Goal: Find specific fact: Find contact information

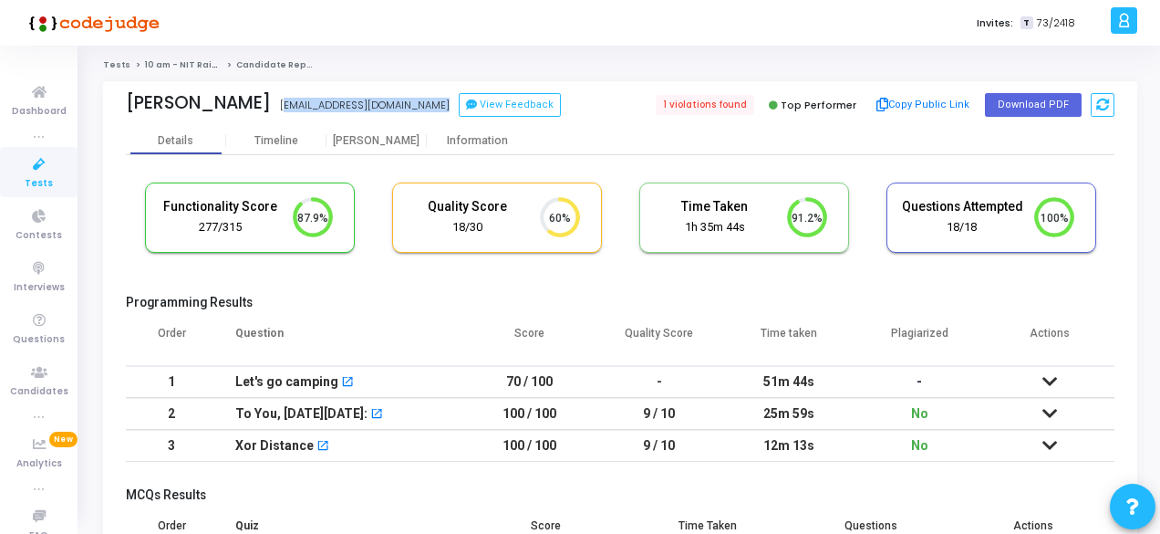
drag, startPoint x: 240, startPoint y: 105, endPoint x: 414, endPoint y: 109, distance: 174.3
click at [414, 109] on div "Aditya Ojha aojha008.btech2022@ee.nitrr.ac.in View Feedback" at bounding box center [368, 105] width 485 height 26
copy div "aojha008.btech2022@ee.nitrr.ac.in aojha008.btech2022@ee.nitrr.ac.in View Feedba…"
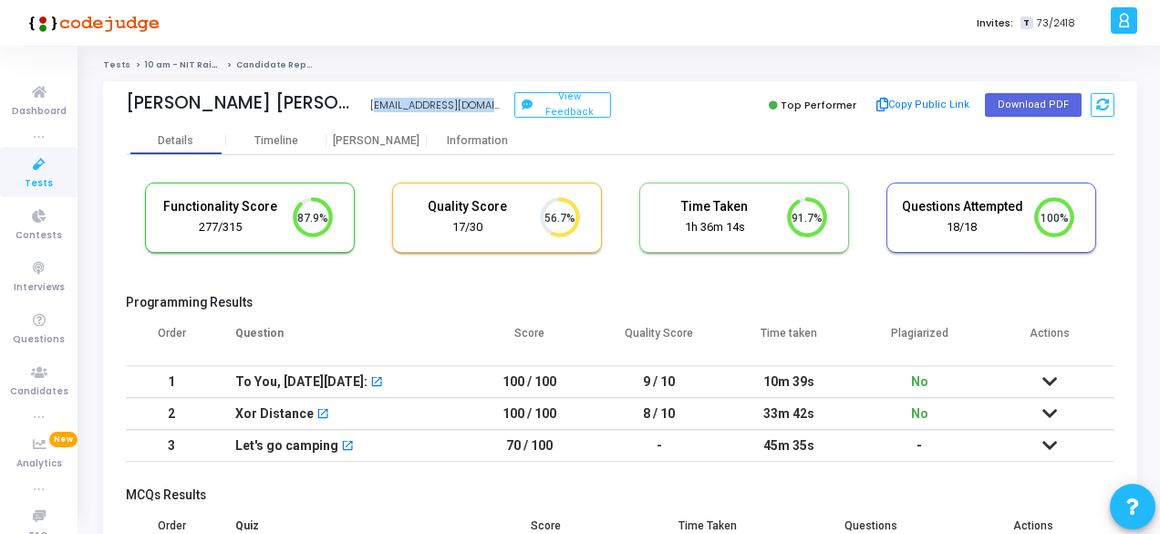
drag, startPoint x: 328, startPoint y: 105, endPoint x: 469, endPoint y: 114, distance: 141.7
click at [469, 114] on div "Manas Kumar Khetan manaskhetan09@gmail.com View Feedback" at bounding box center [368, 105] width 485 height 26
copy div "manaskhetan09@gmail.com"
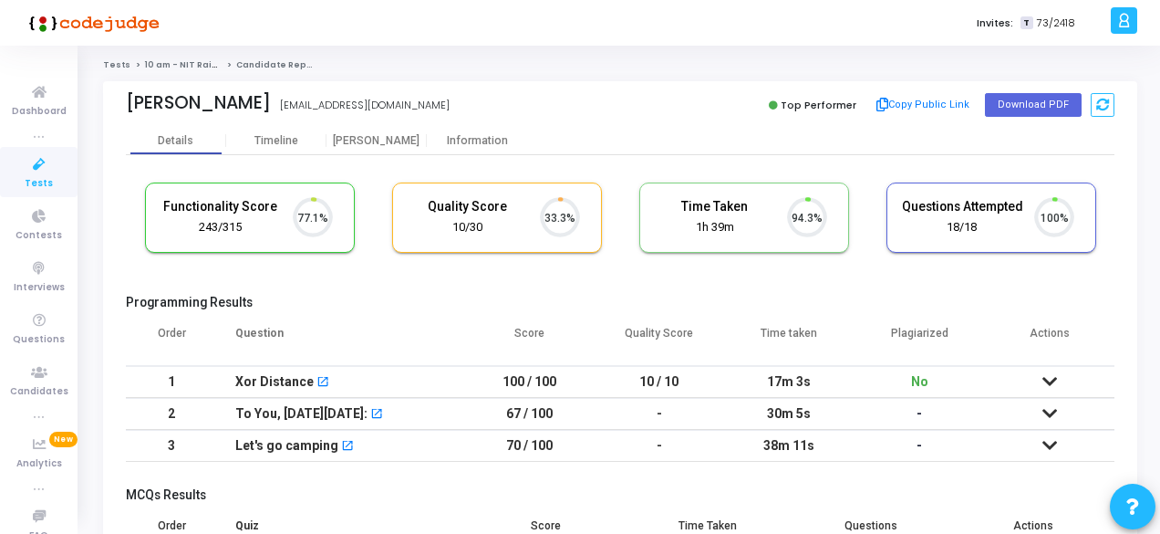
scroll to position [38, 46]
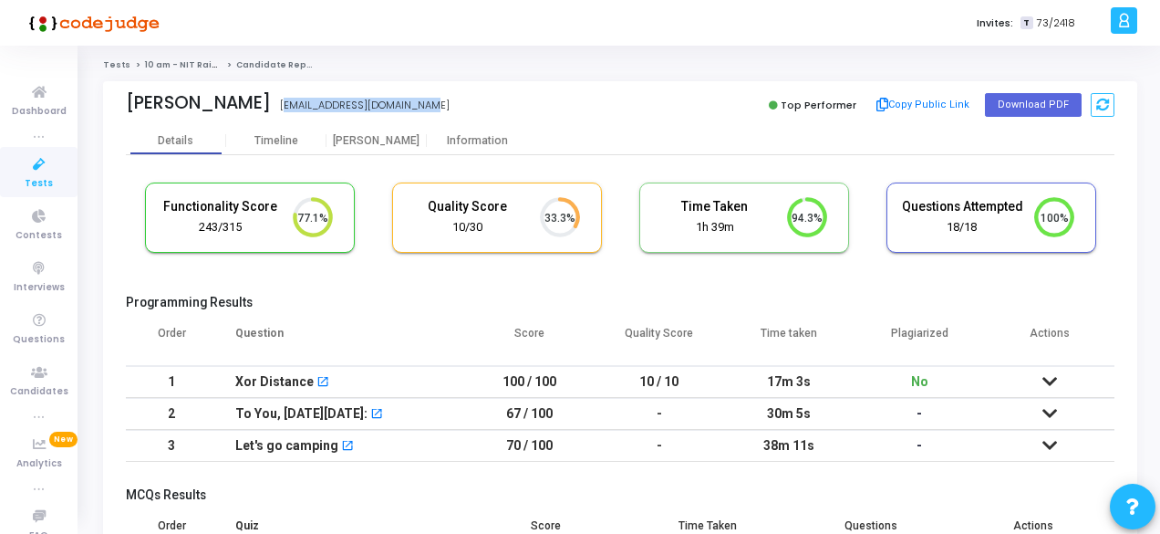
drag, startPoint x: 254, startPoint y: 105, endPoint x: 411, endPoint y: 101, distance: 157.0
click at [411, 101] on div "[PERSON_NAME] [EMAIL_ADDRESS][DOMAIN_NAME]" at bounding box center [368, 105] width 485 height 26
copy div "[EMAIL_ADDRESS][DOMAIN_NAME]"
